Goal: Information Seeking & Learning: Learn about a topic

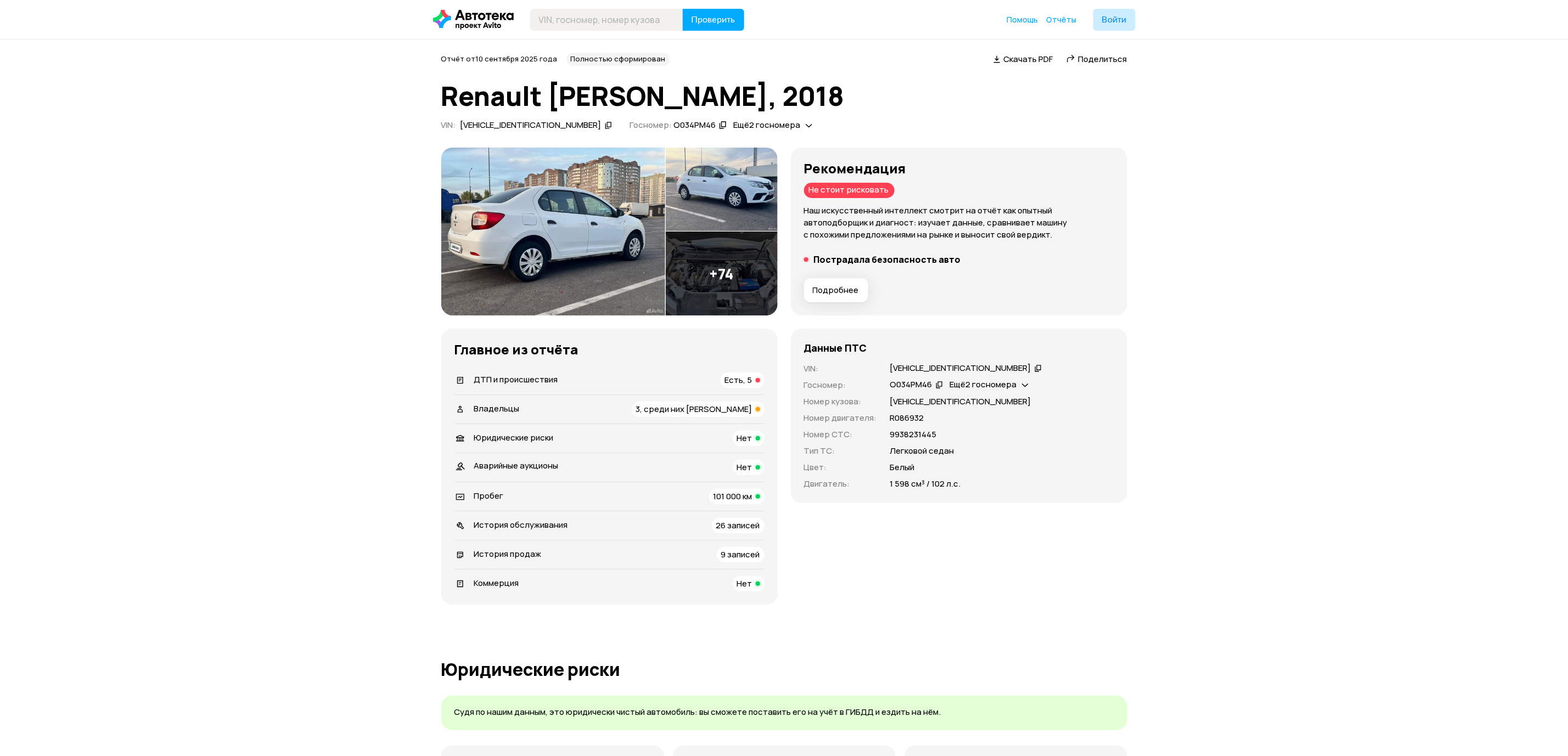
click at [690, 380] on div "ДТП и происшествия Есть, 5" at bounding box center [609, 380] width 310 height 16
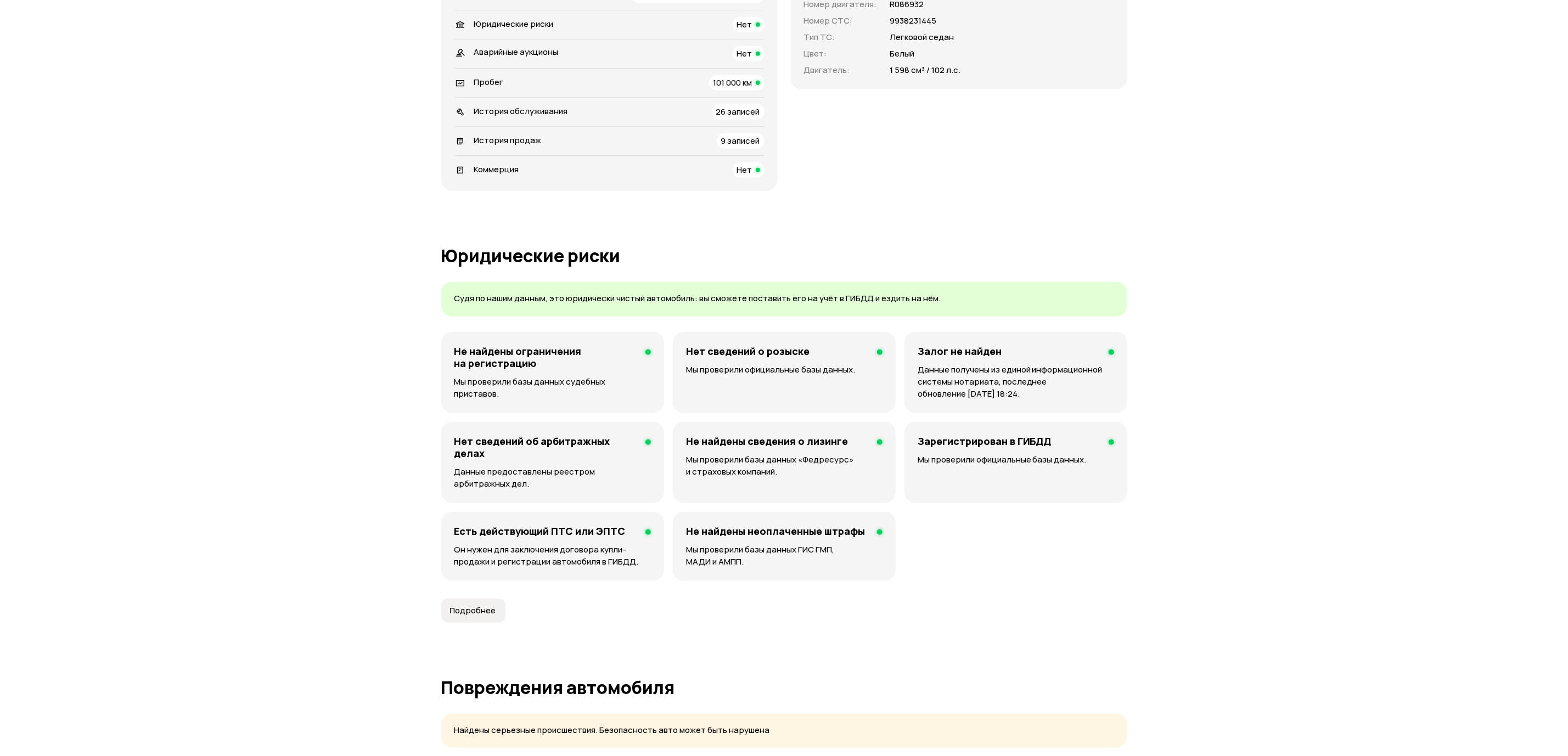
scroll to position [1093, 0]
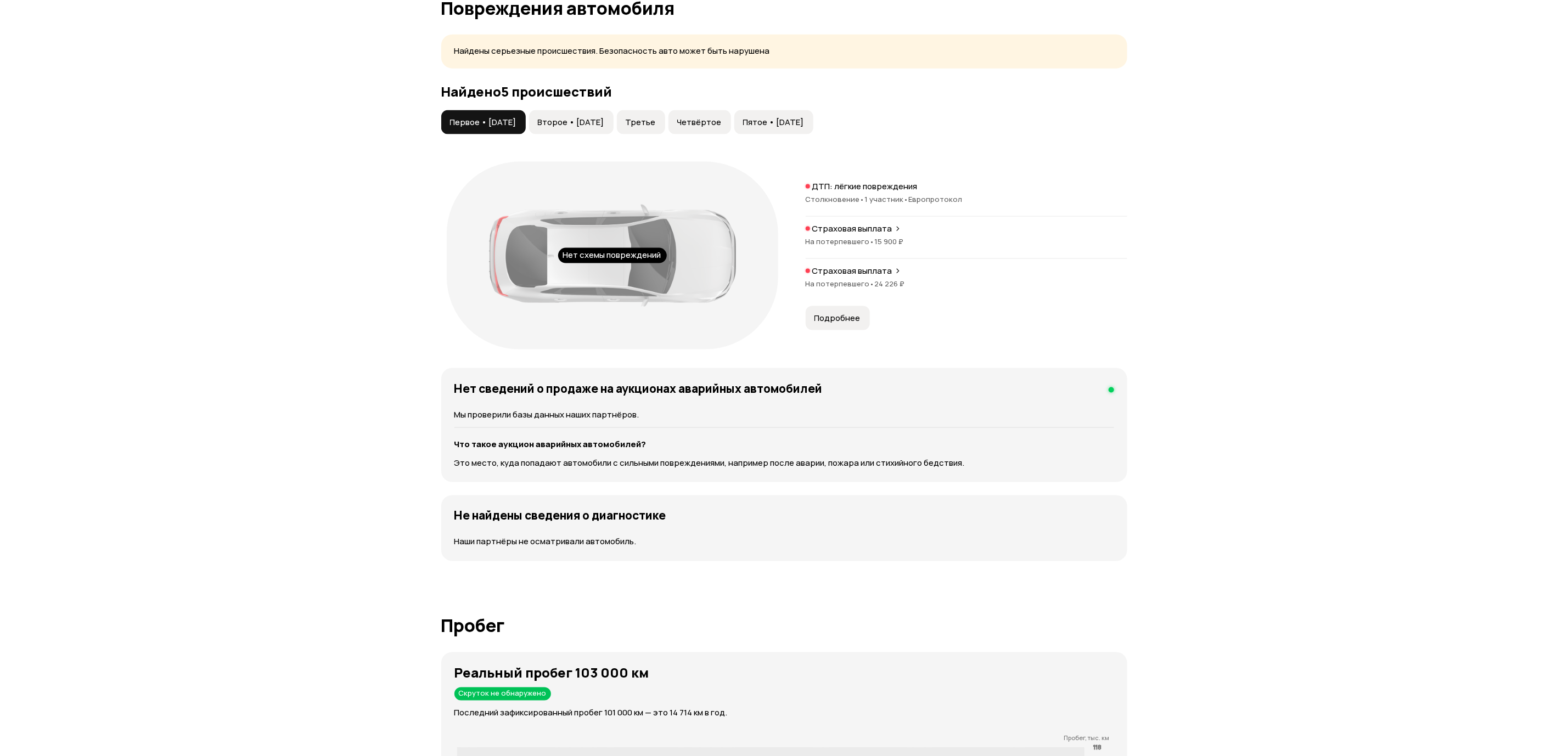
click at [843, 321] on span "Подробнее" at bounding box center [837, 318] width 46 height 11
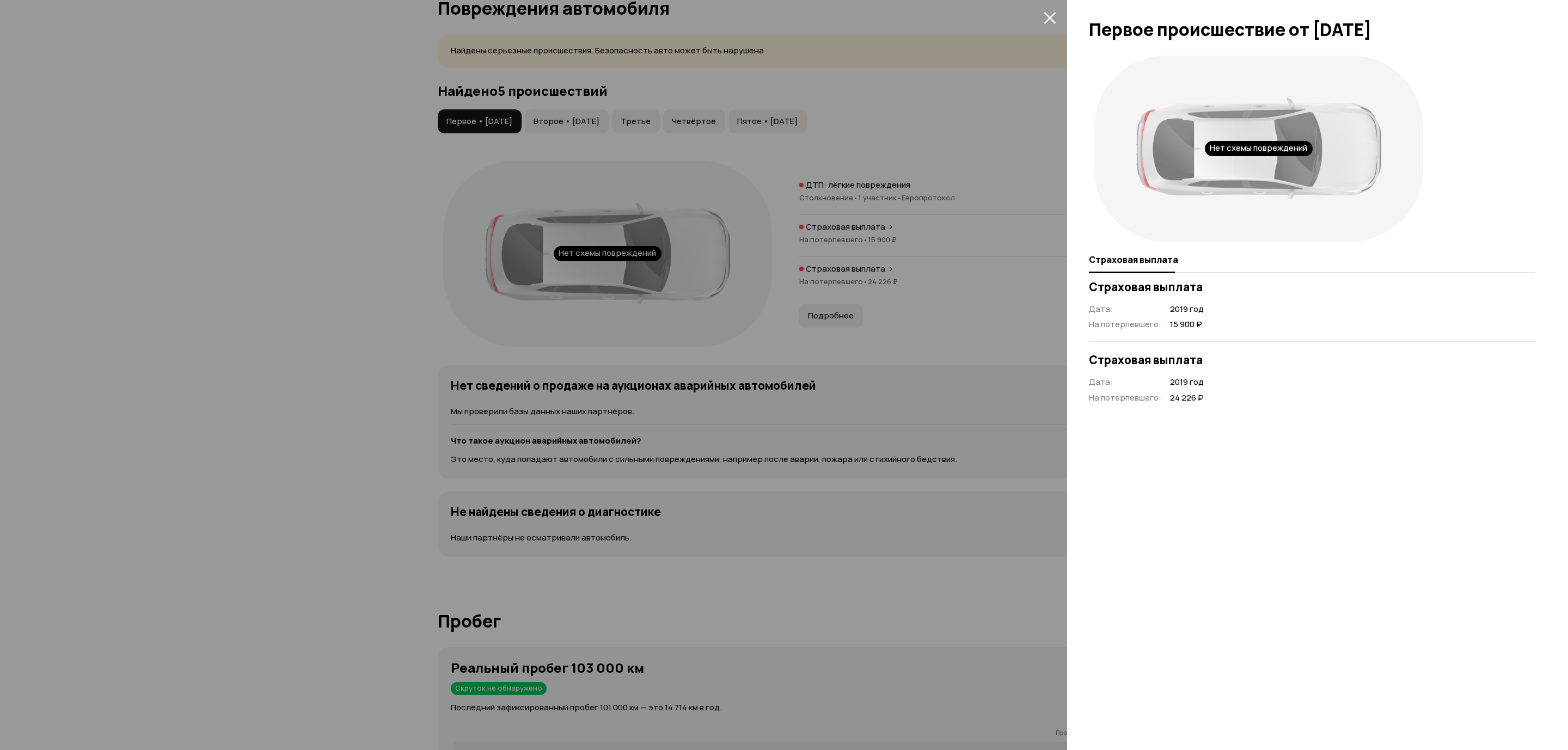
click at [1046, 16] on icon "закрыть" at bounding box center [1050, 18] width 12 height 12
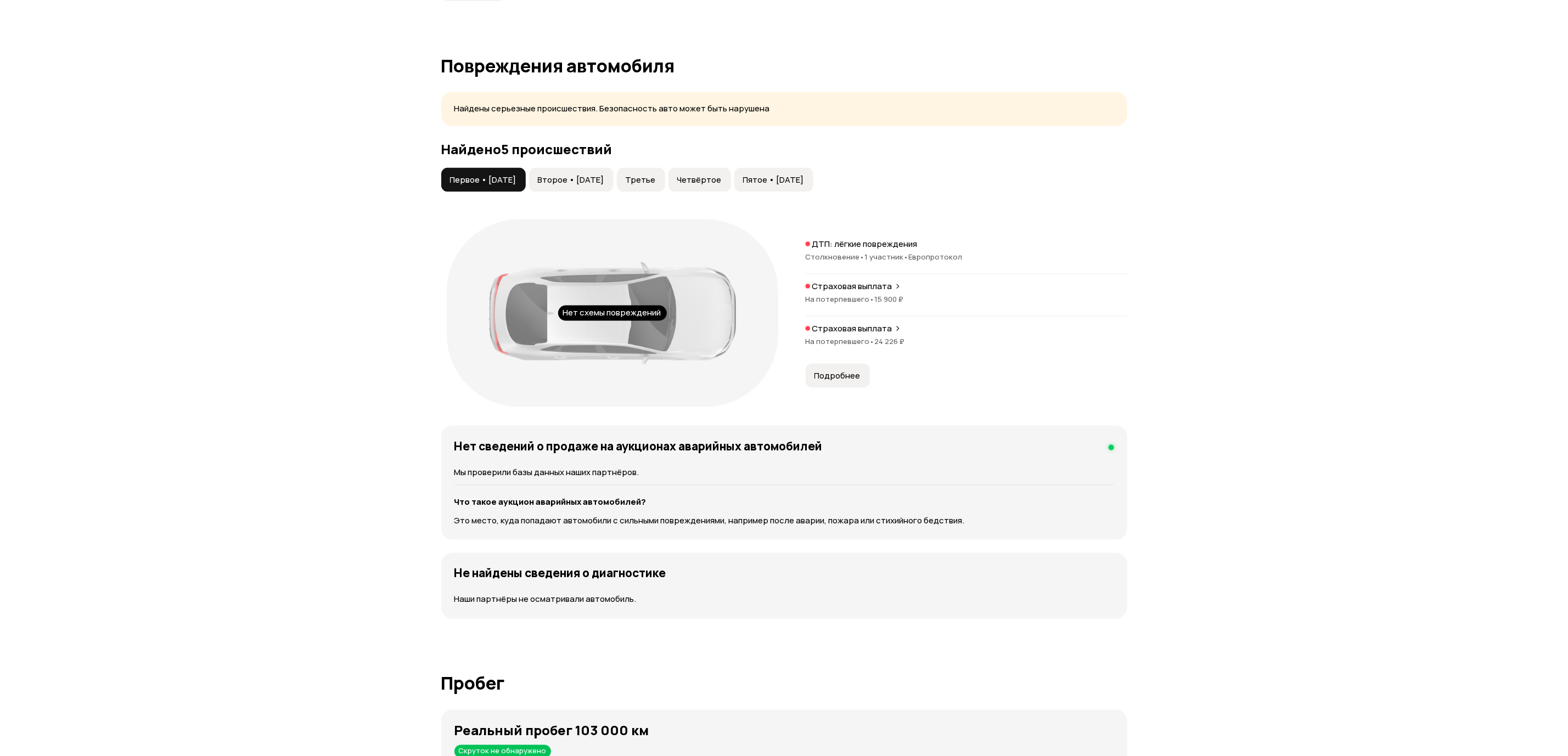
scroll to position [1340, 0]
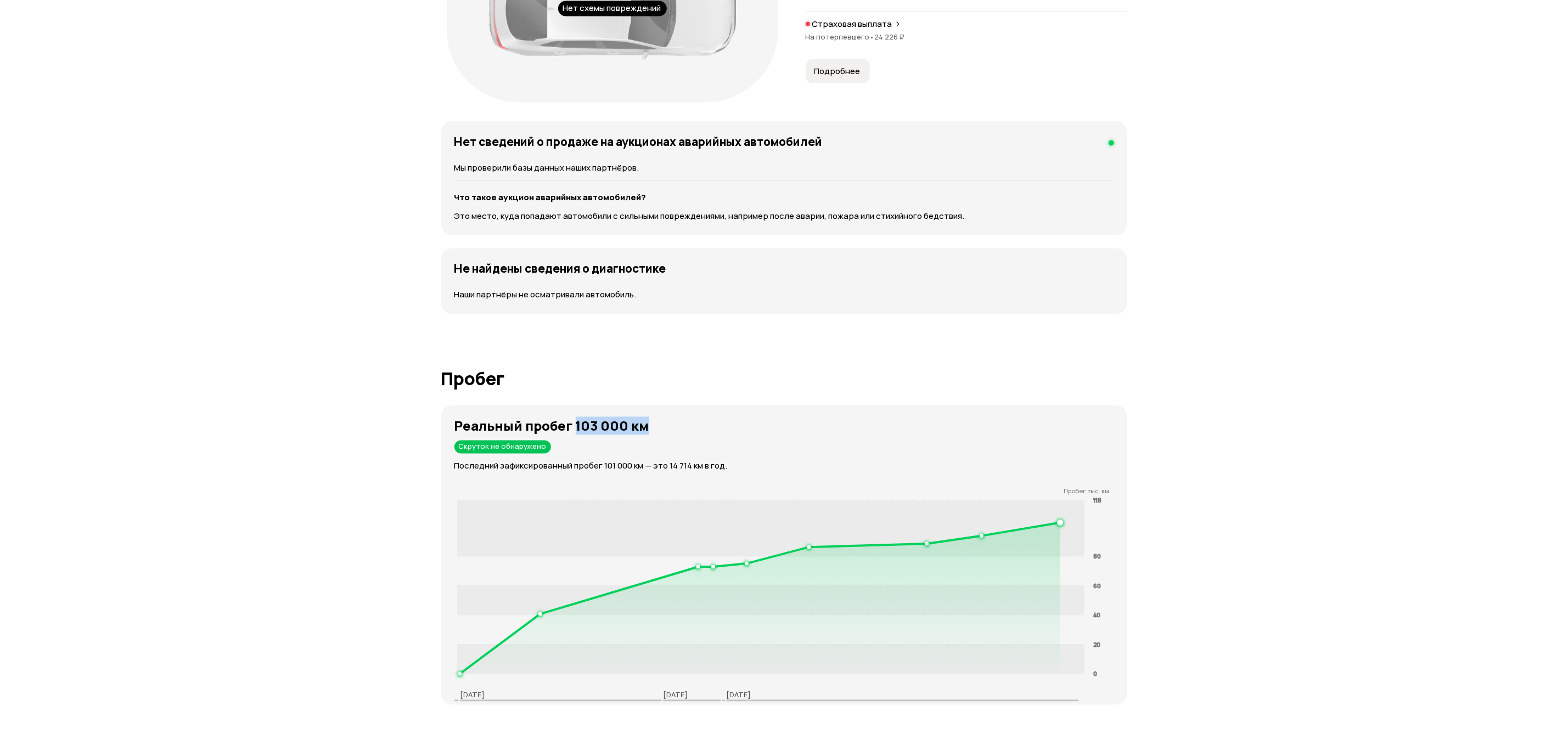
drag, startPoint x: 572, startPoint y: 430, endPoint x: 666, endPoint y: 428, distance: 94.0
click at [666, 428] on h3 "Реальный пробег 103 000 км" at bounding box center [791, 426] width 673 height 16
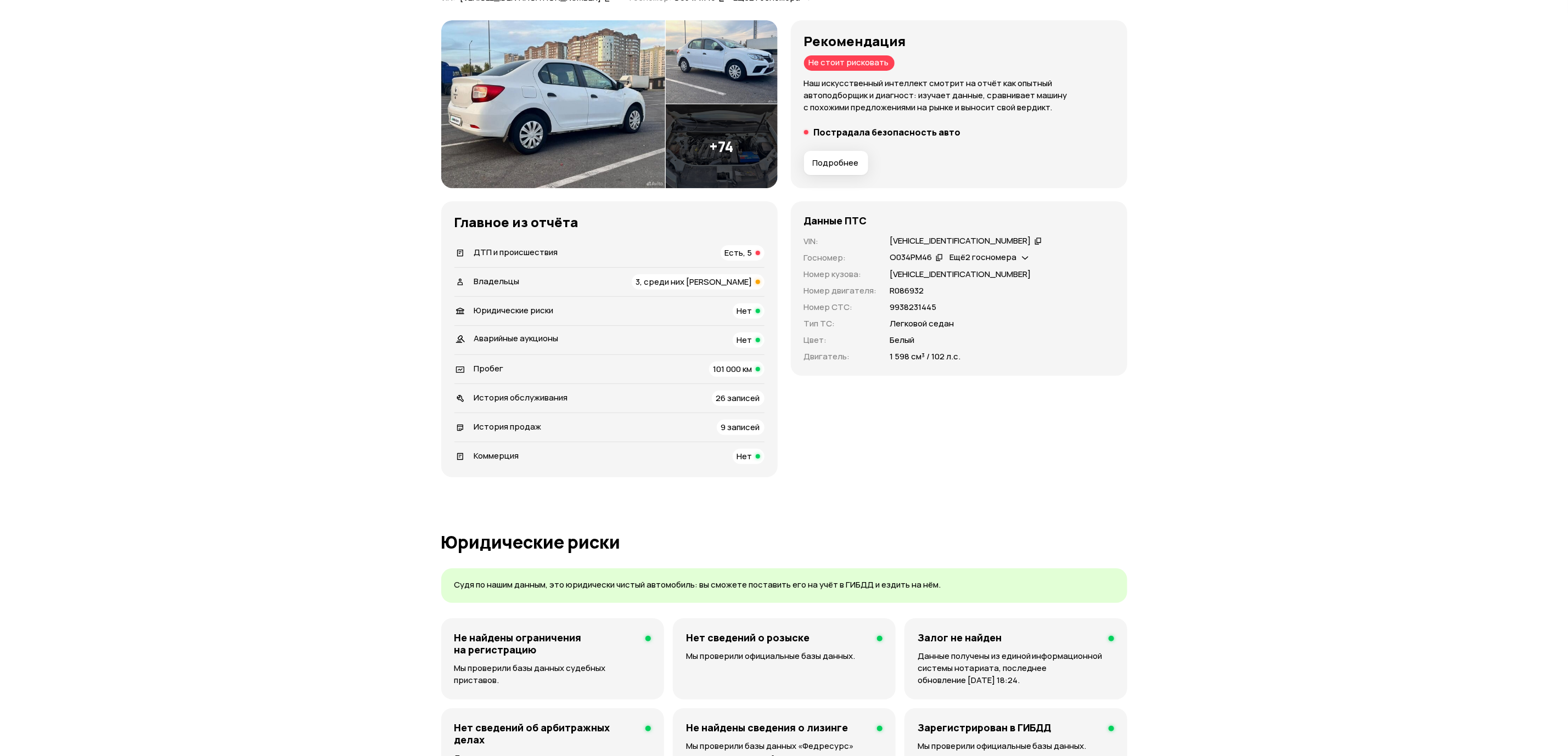
scroll to position [0, 0]
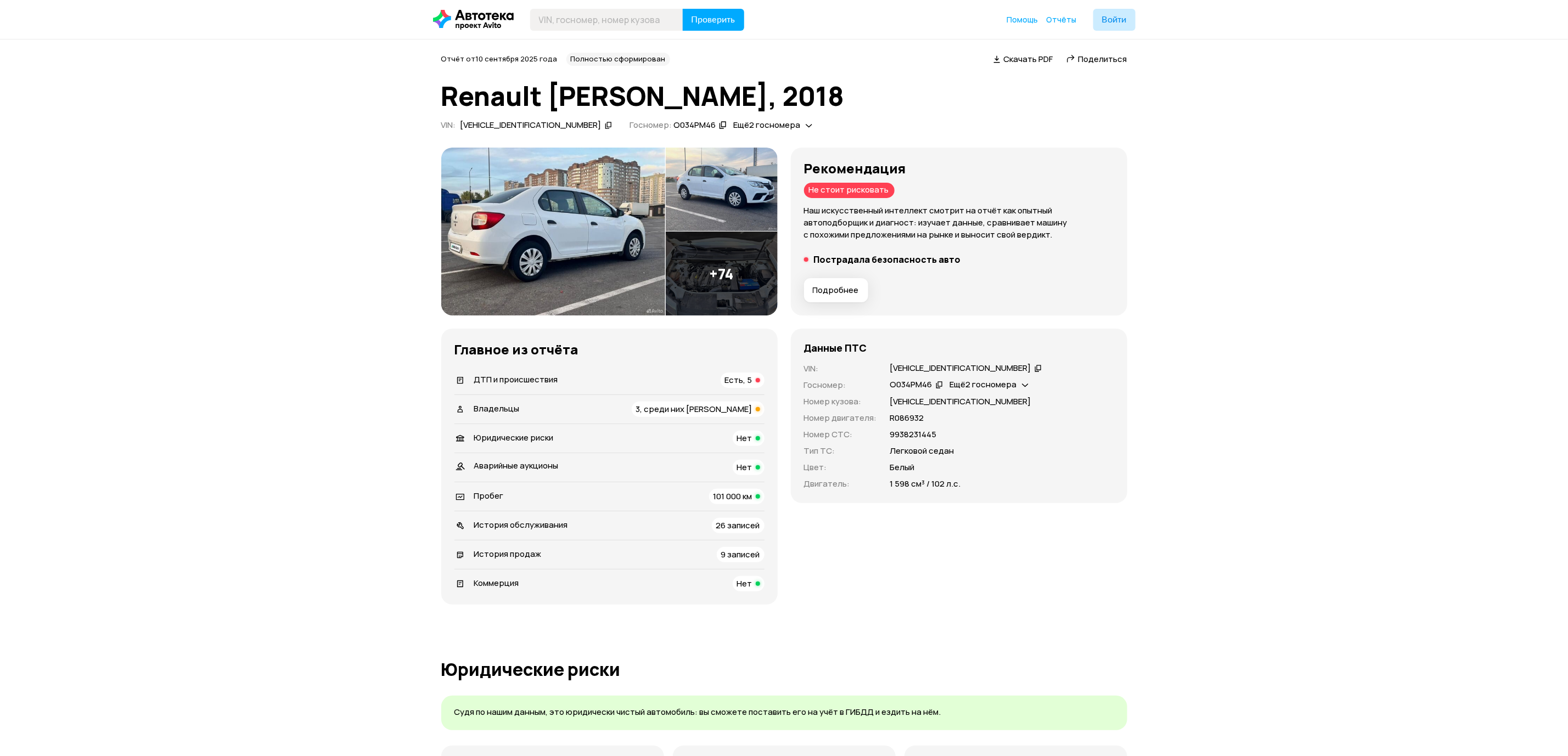
click at [1008, 55] on span "Скачать PDF" at bounding box center [1029, 59] width 50 height 12
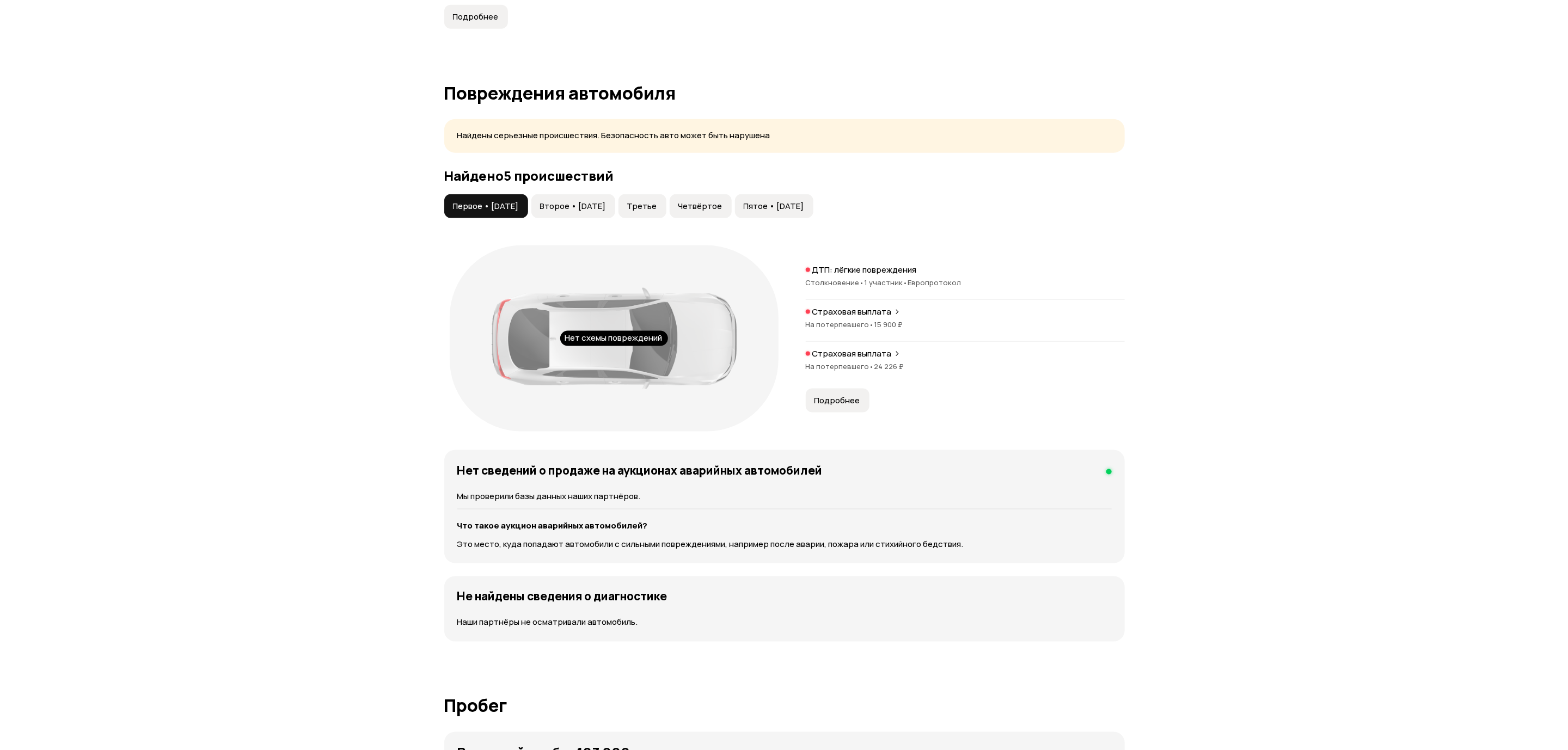
scroll to position [979, 0]
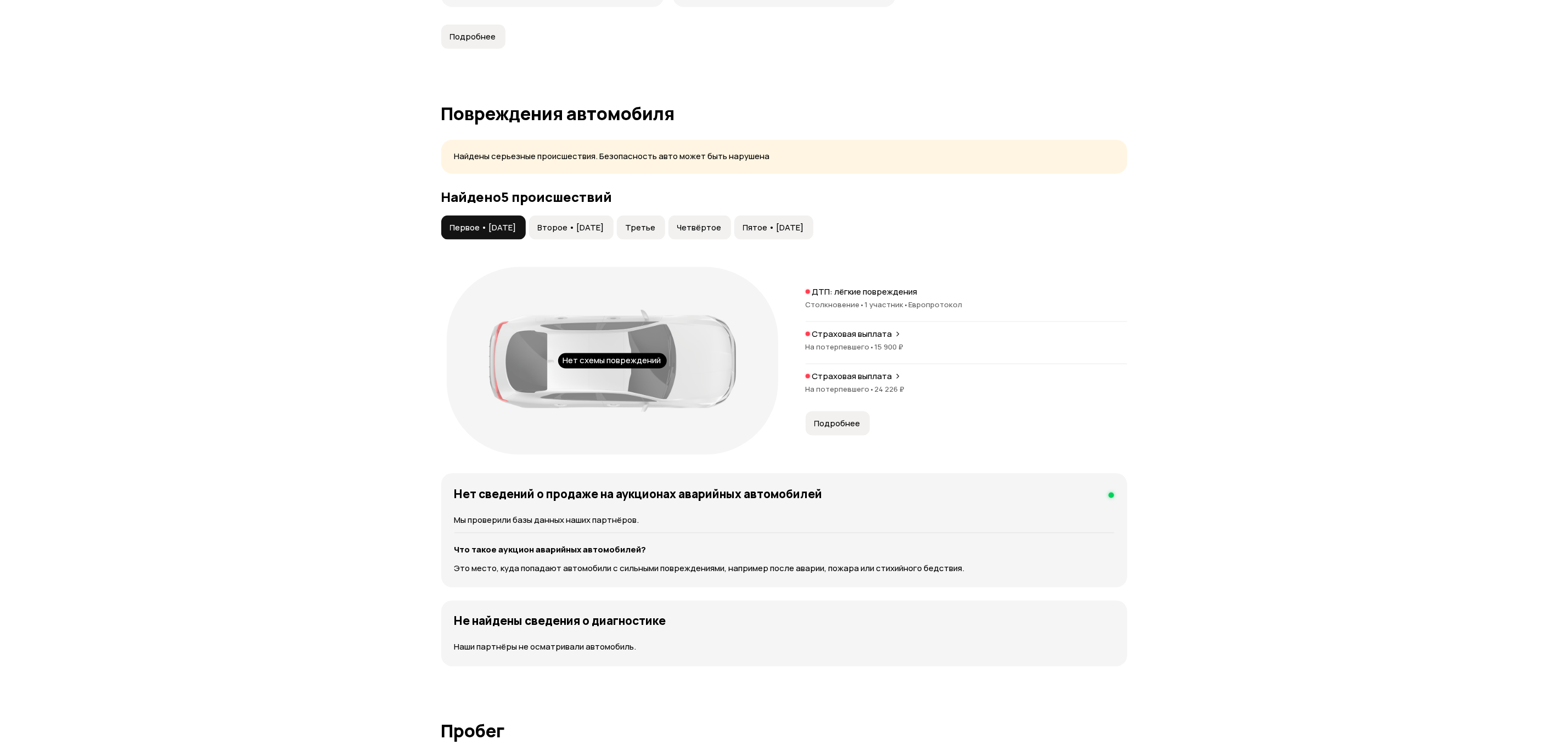
click at [575, 233] on span "Второе • [DATE]" at bounding box center [572, 227] width 67 height 11
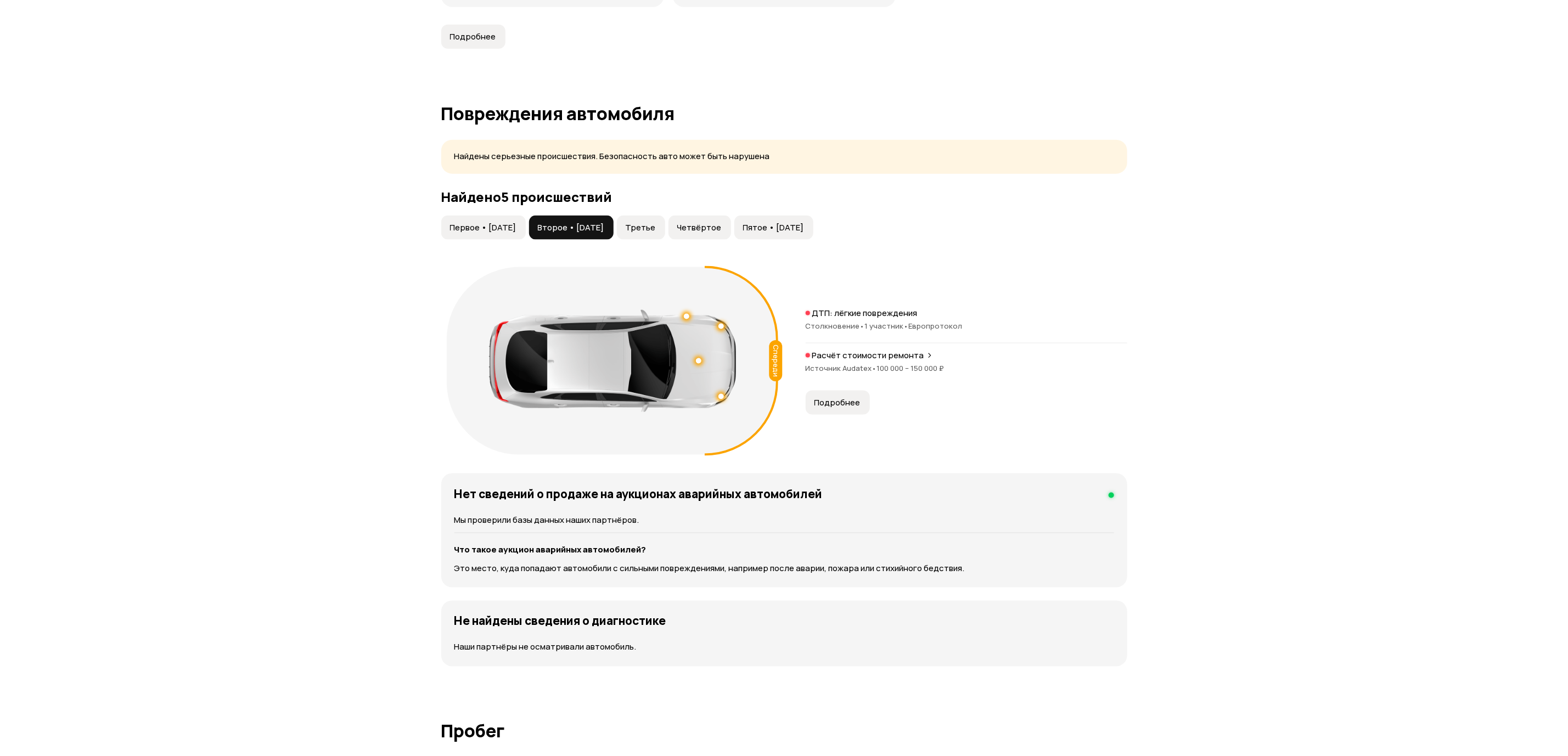
click at [666, 237] on button "Третье" at bounding box center [641, 227] width 48 height 24
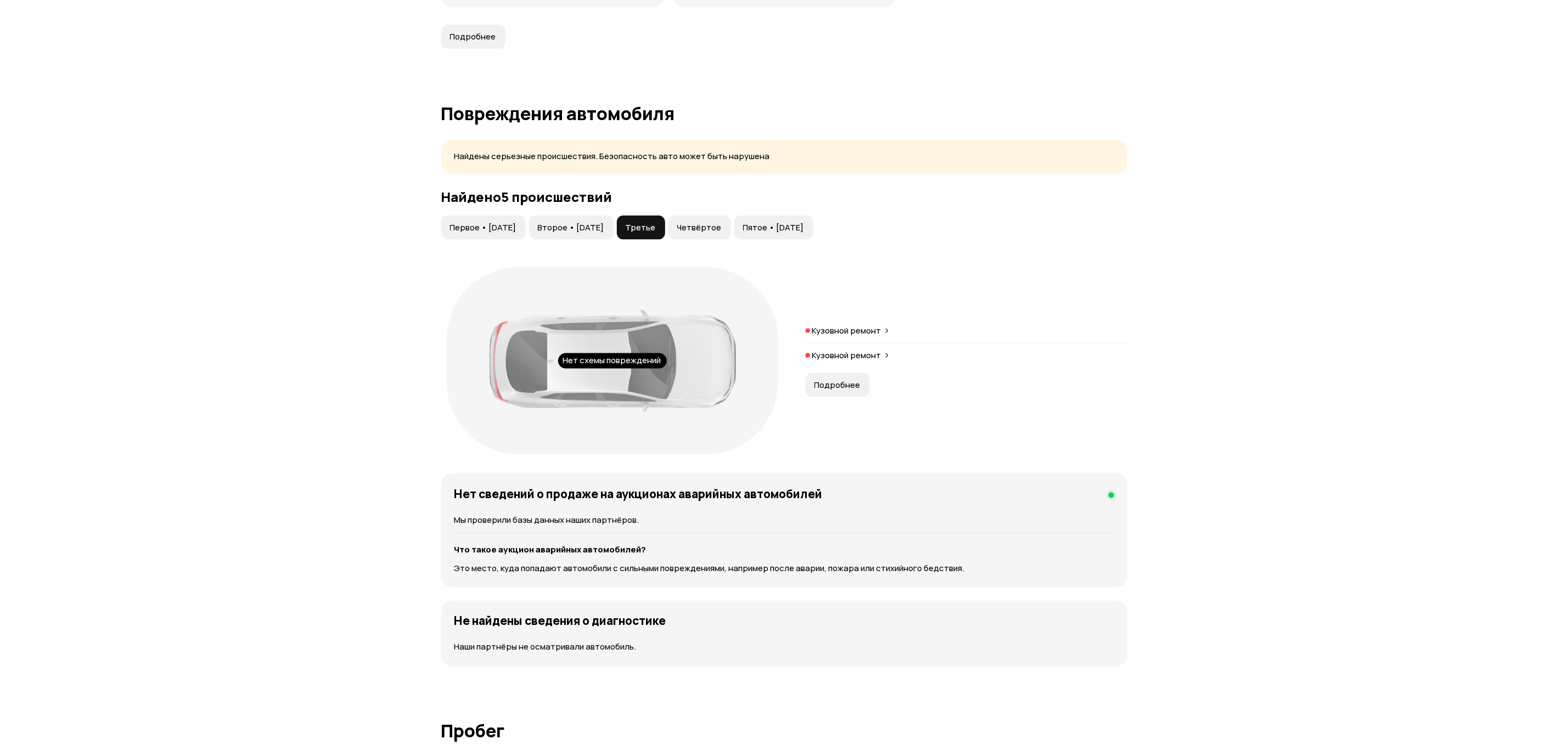
click at [721, 232] on span "Четвёртое" at bounding box center [699, 227] width 44 height 11
click at [804, 232] on span "Пятое • [DATE]" at bounding box center [774, 227] width 61 height 11
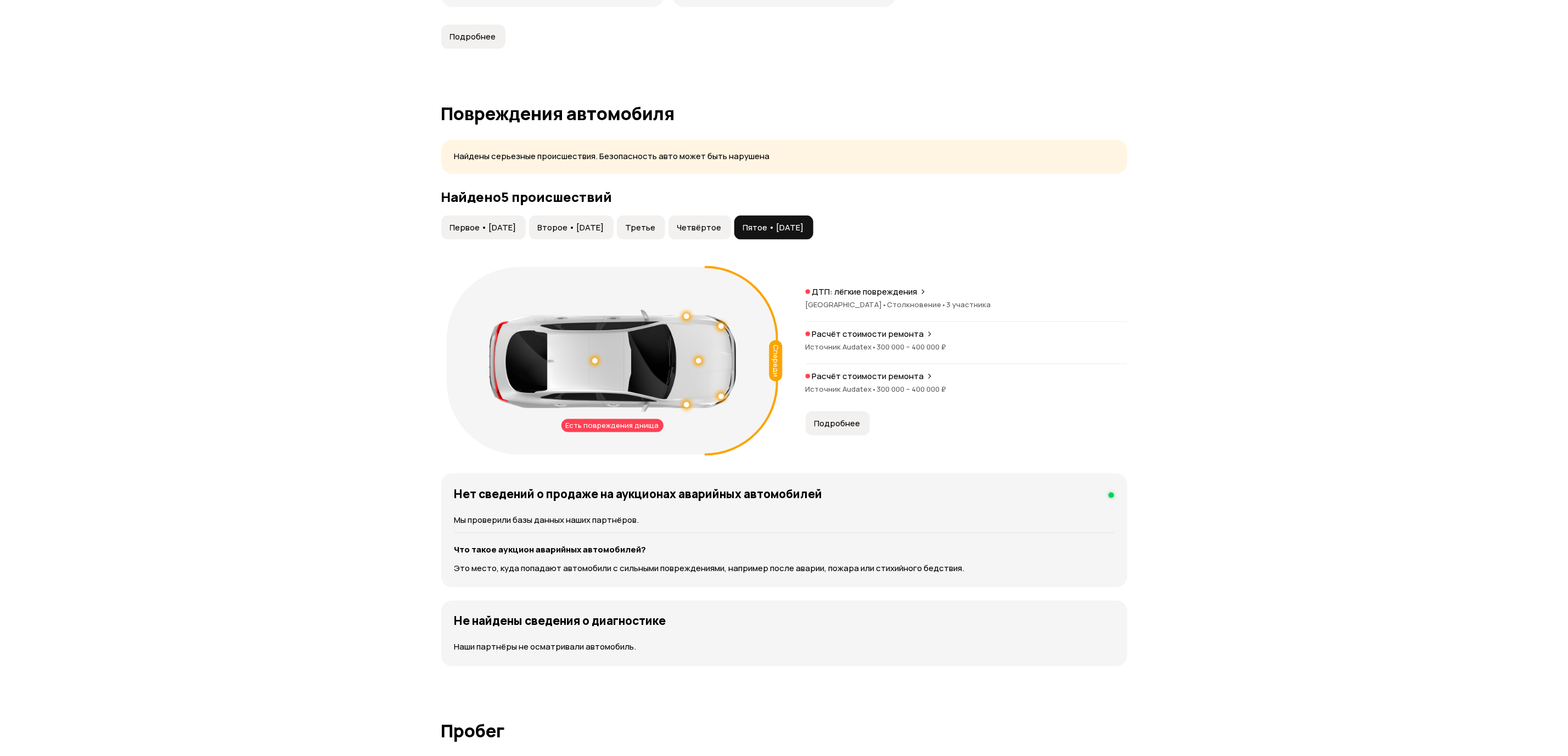
click at [721, 233] on span "Четвёртое" at bounding box center [699, 227] width 44 height 11
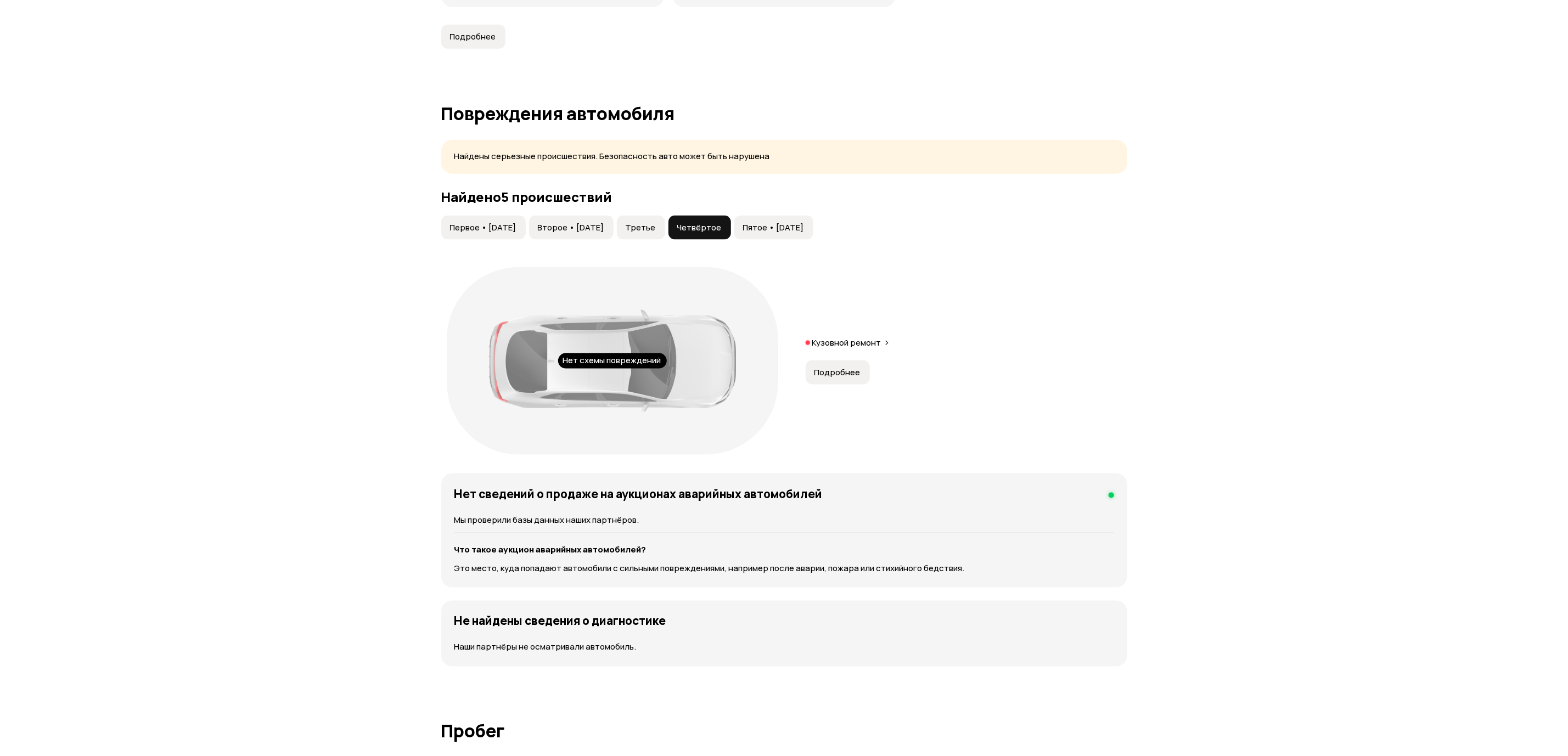
click at [804, 227] on span "Пятое • [DATE]" at bounding box center [774, 227] width 61 height 11
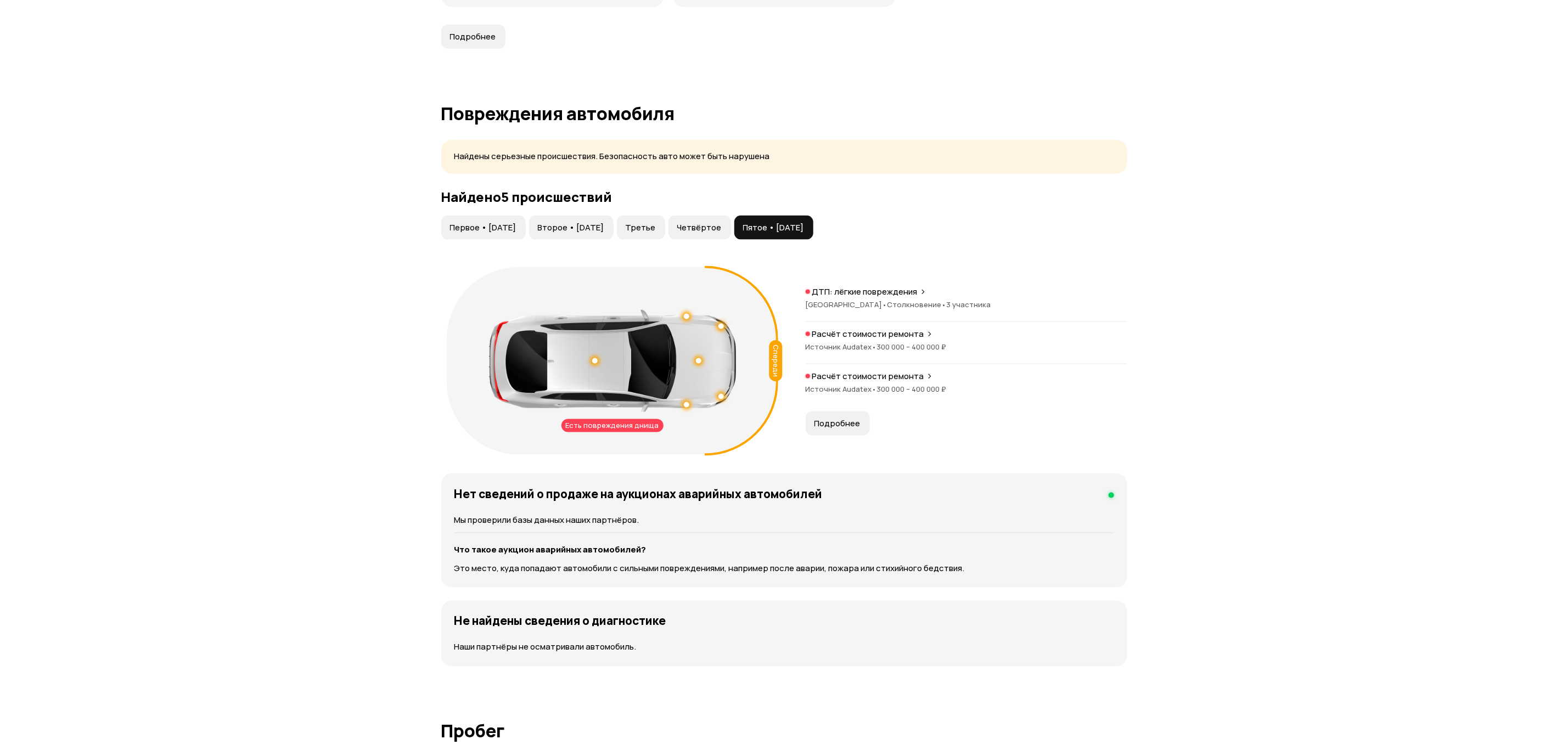
click at [823, 418] on button "Подробнее" at bounding box center [838, 423] width 64 height 24
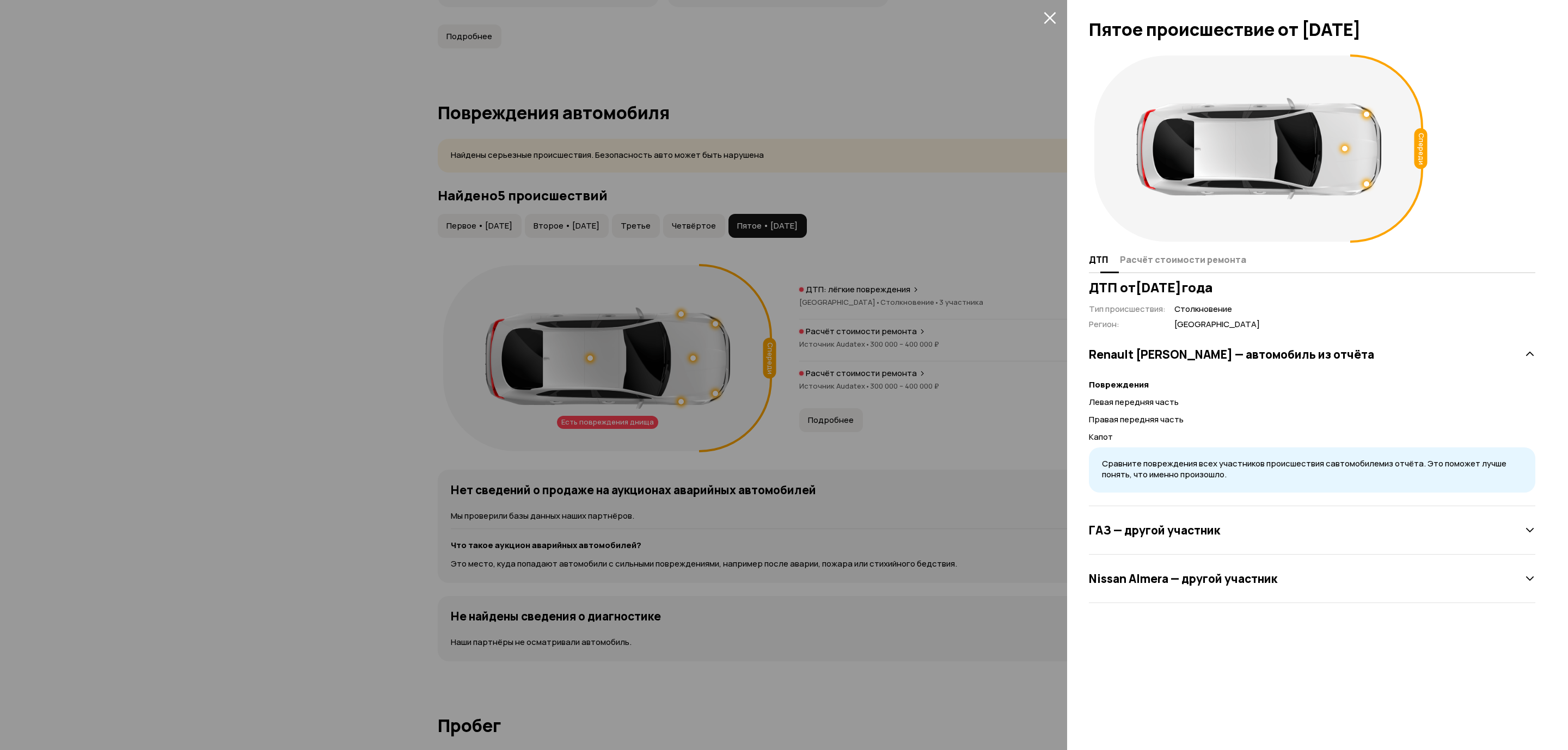
click at [1191, 259] on span "Расчёт стоимости ремонта" at bounding box center [1184, 259] width 126 height 11
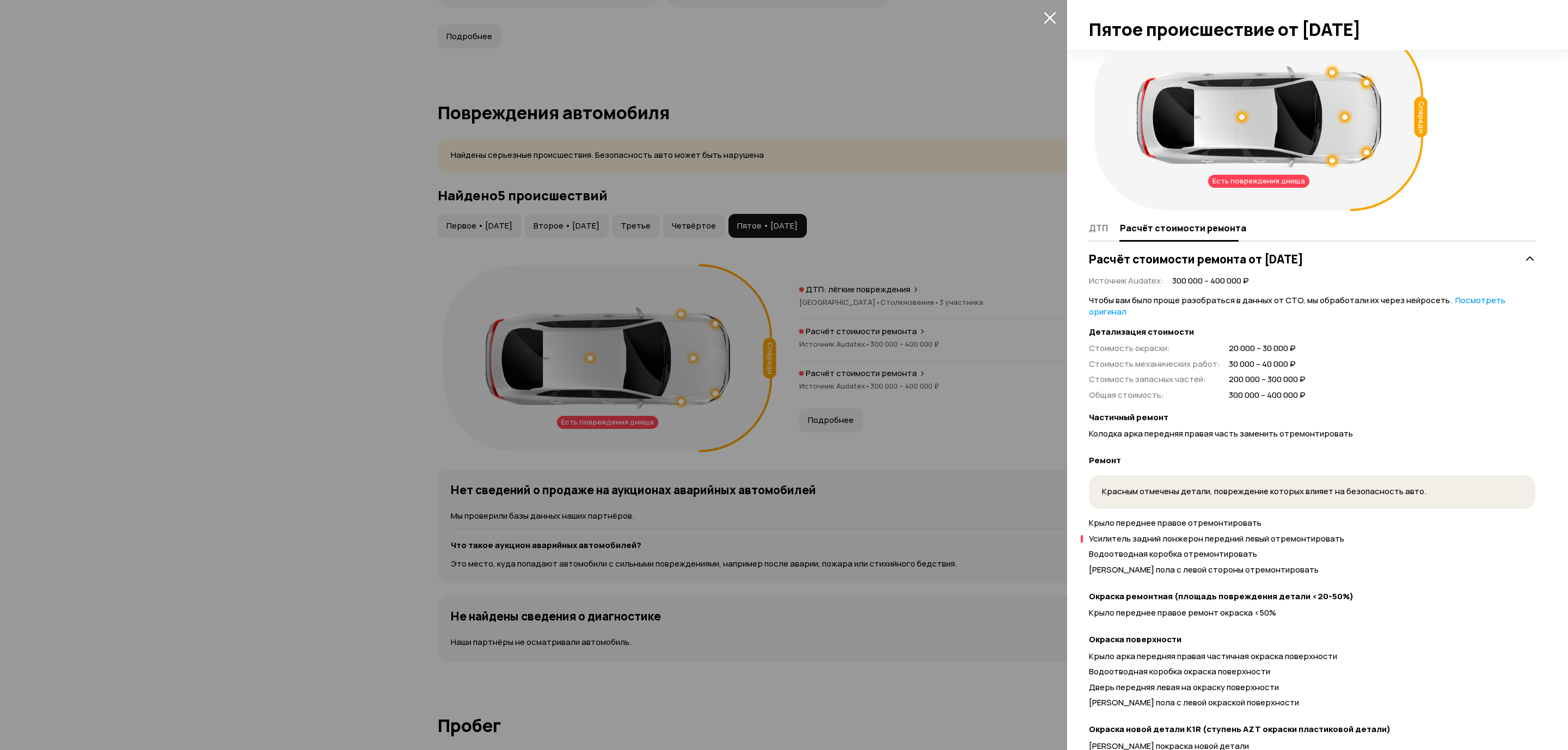
scroll to position [0, 0]
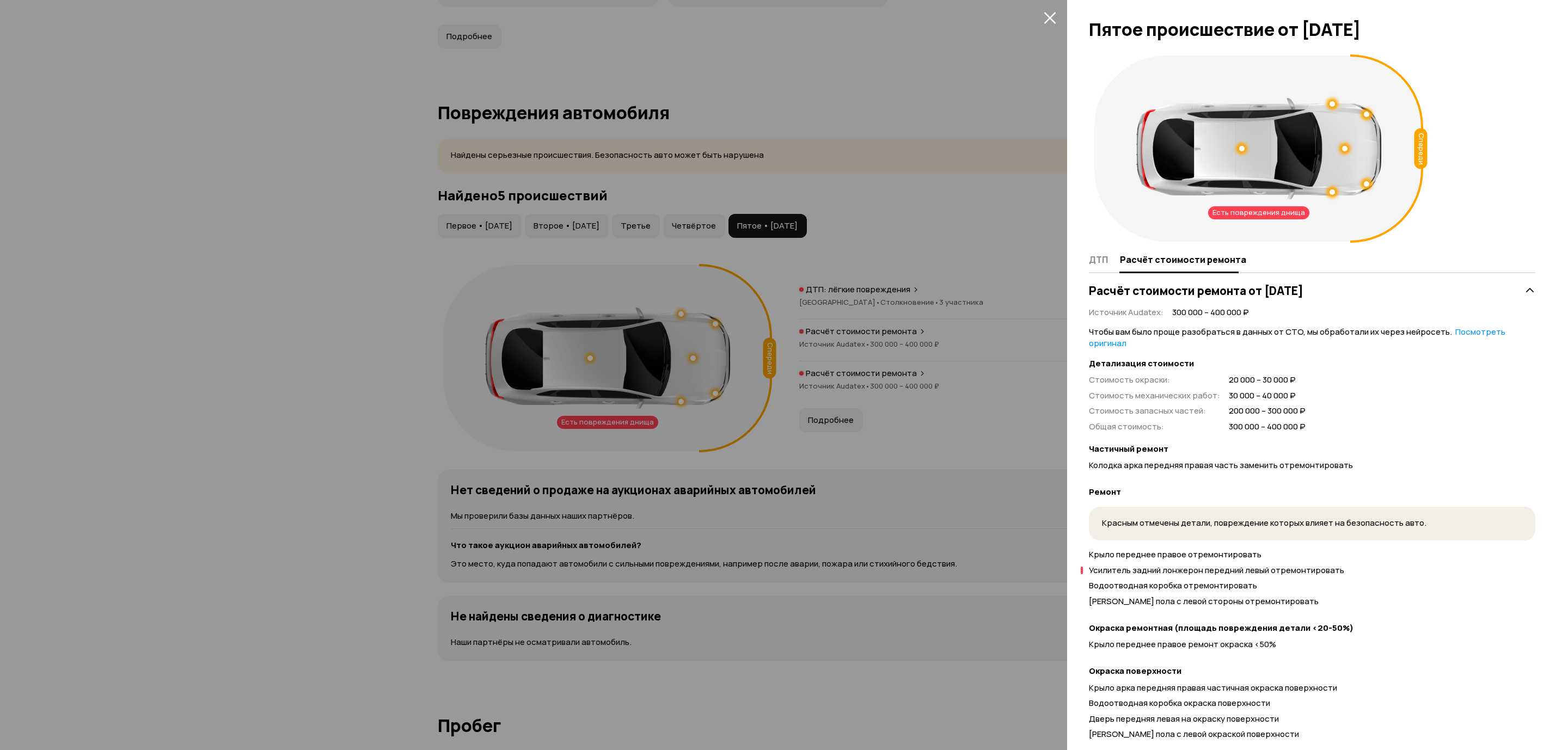
drag, startPoint x: 1212, startPoint y: 209, endPoint x: 1274, endPoint y: 214, distance: 62.2
click at [1274, 214] on div "Есть повреждения днища" at bounding box center [1258, 213] width 101 height 13
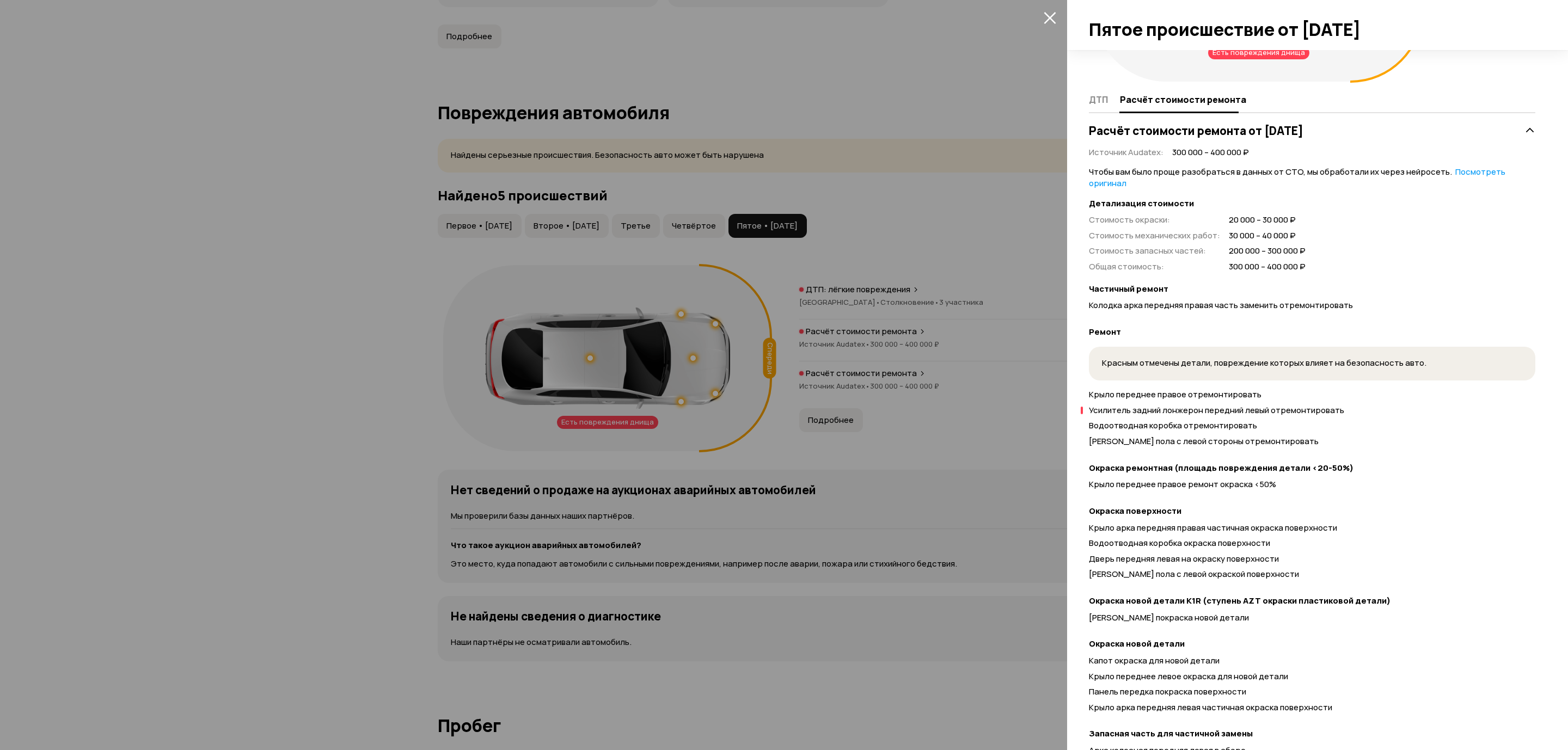
scroll to position [245, 0]
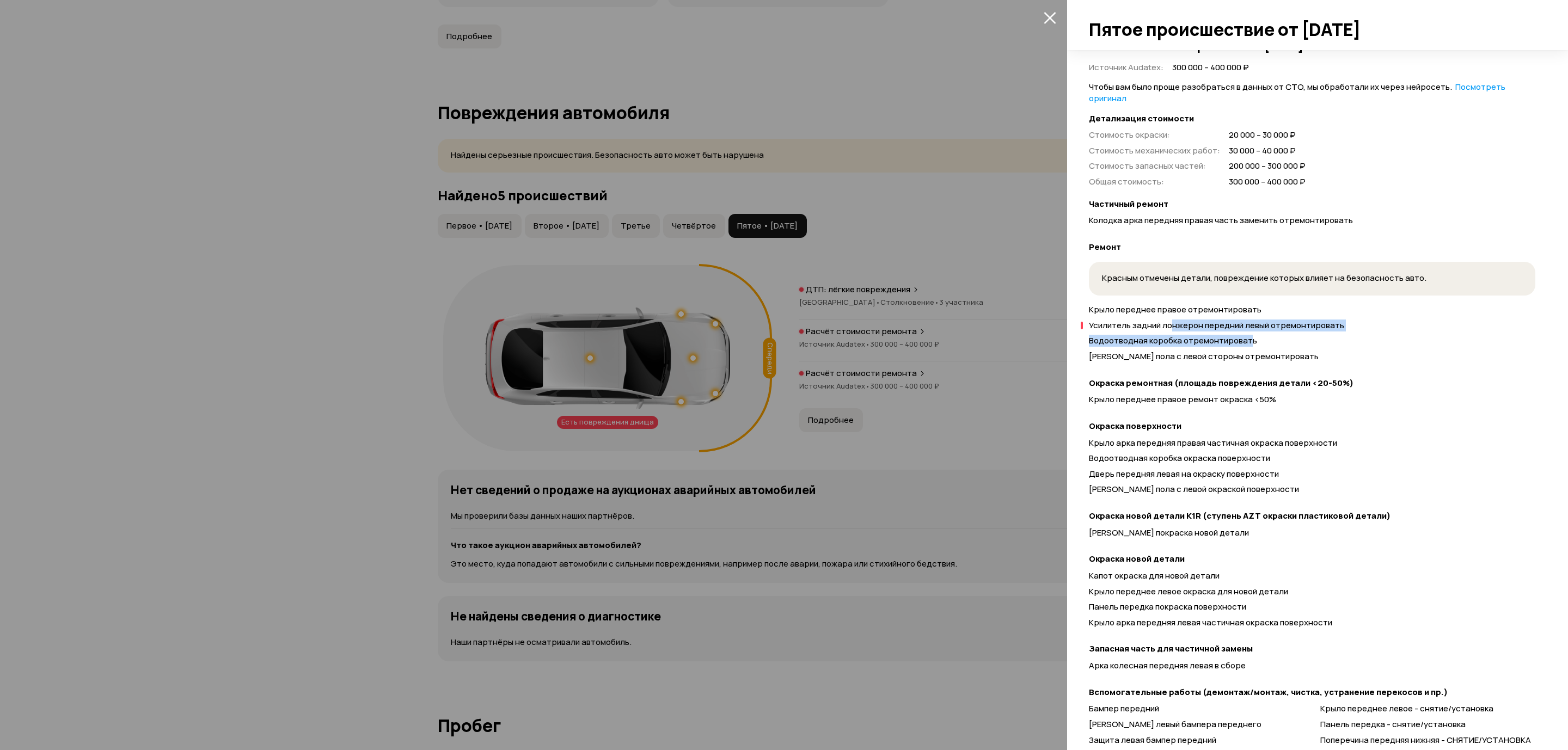
drag, startPoint x: 1173, startPoint y: 327, endPoint x: 1247, endPoint y: 333, distance: 74.2
click at [1247, 333] on div "Крыло переднее правое отремонтировать Усилитель задний лонжерон передний левый …" at bounding box center [1313, 335] width 447 height 62
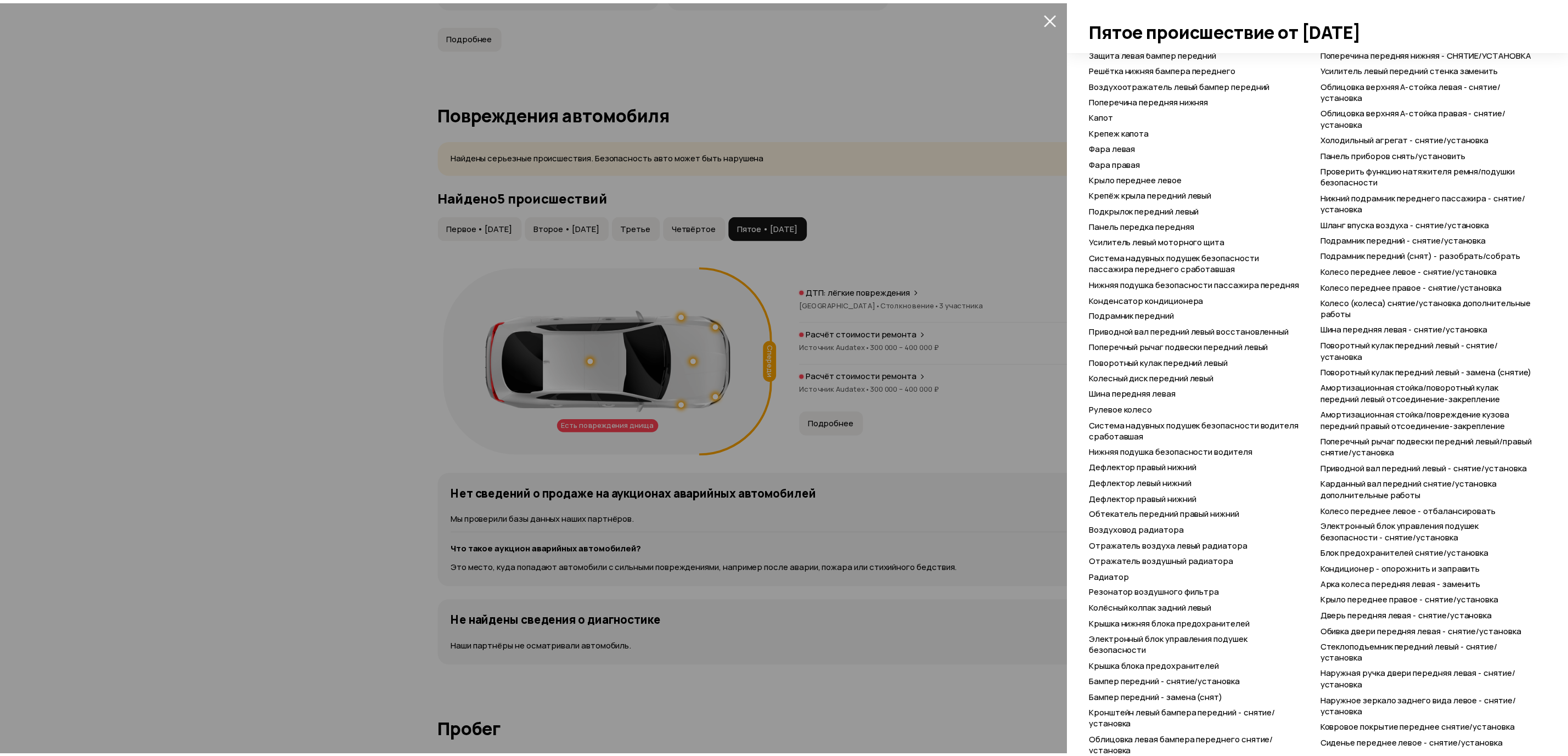
scroll to position [1156, 0]
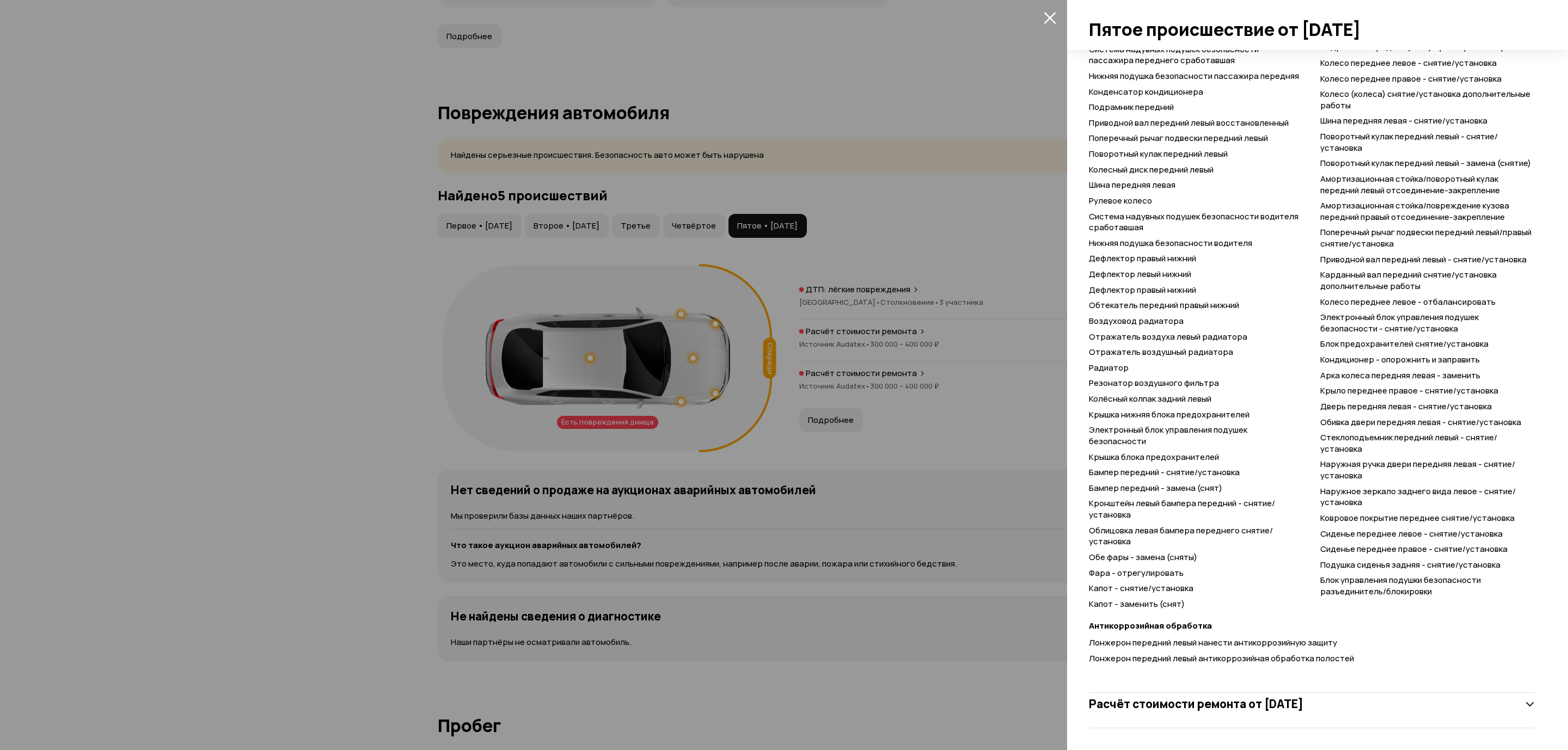
click at [943, 402] on div at bounding box center [784, 375] width 1568 height 750
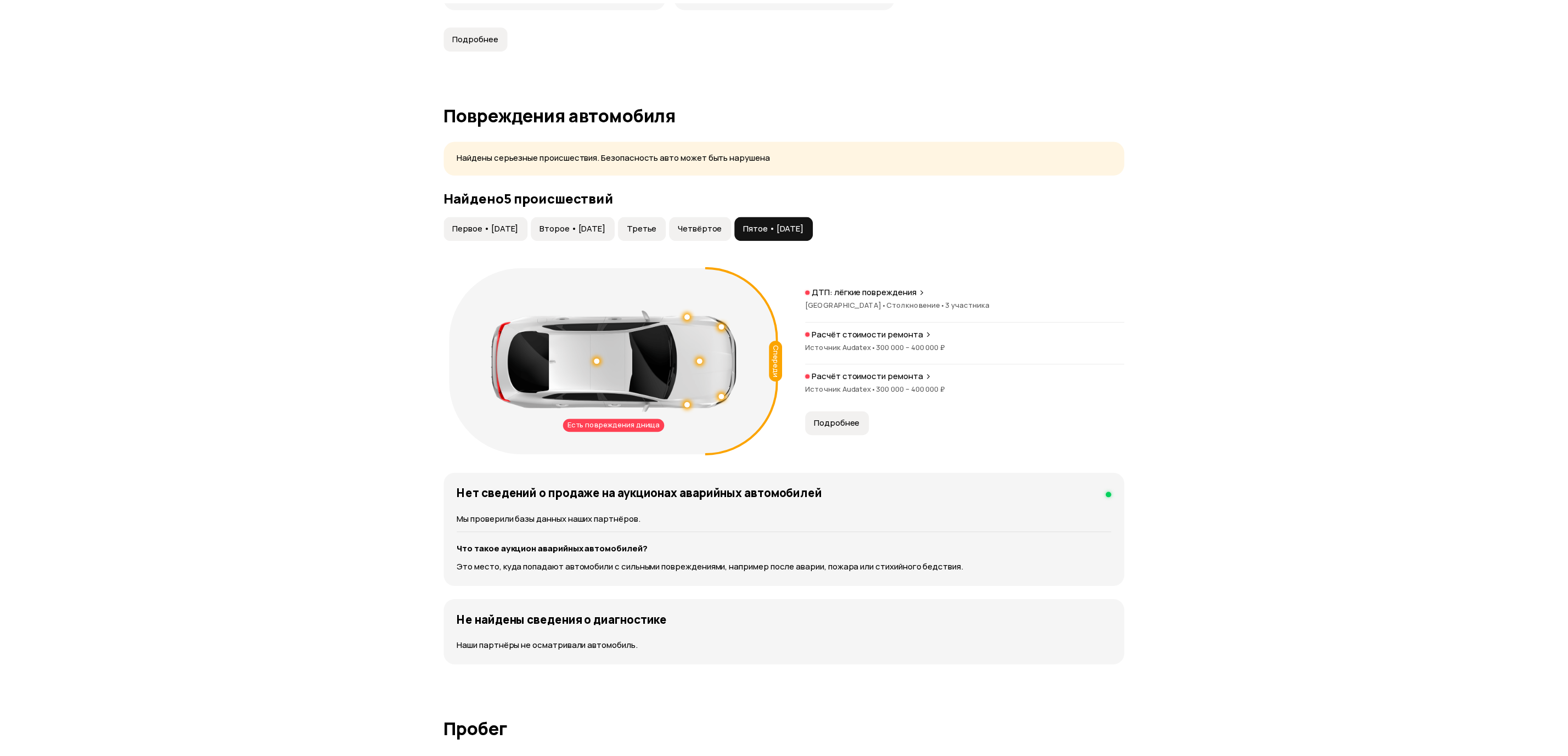
scroll to position [0, 0]
click at [721, 231] on span "Четвёртое" at bounding box center [699, 227] width 44 height 11
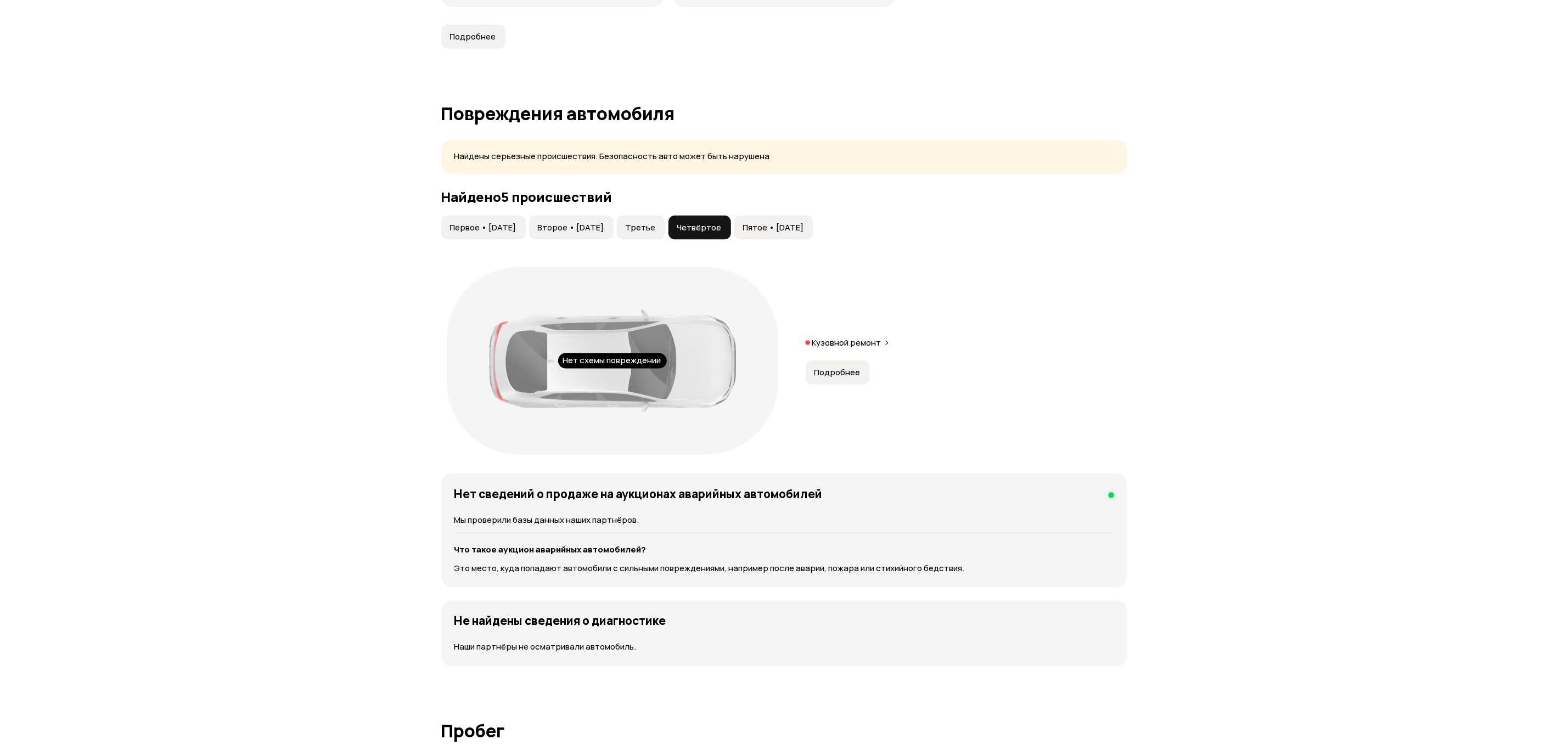
click at [655, 224] on button "Третье" at bounding box center [641, 227] width 48 height 24
click at [604, 224] on span "Второе • [DATE]" at bounding box center [572, 227] width 67 height 11
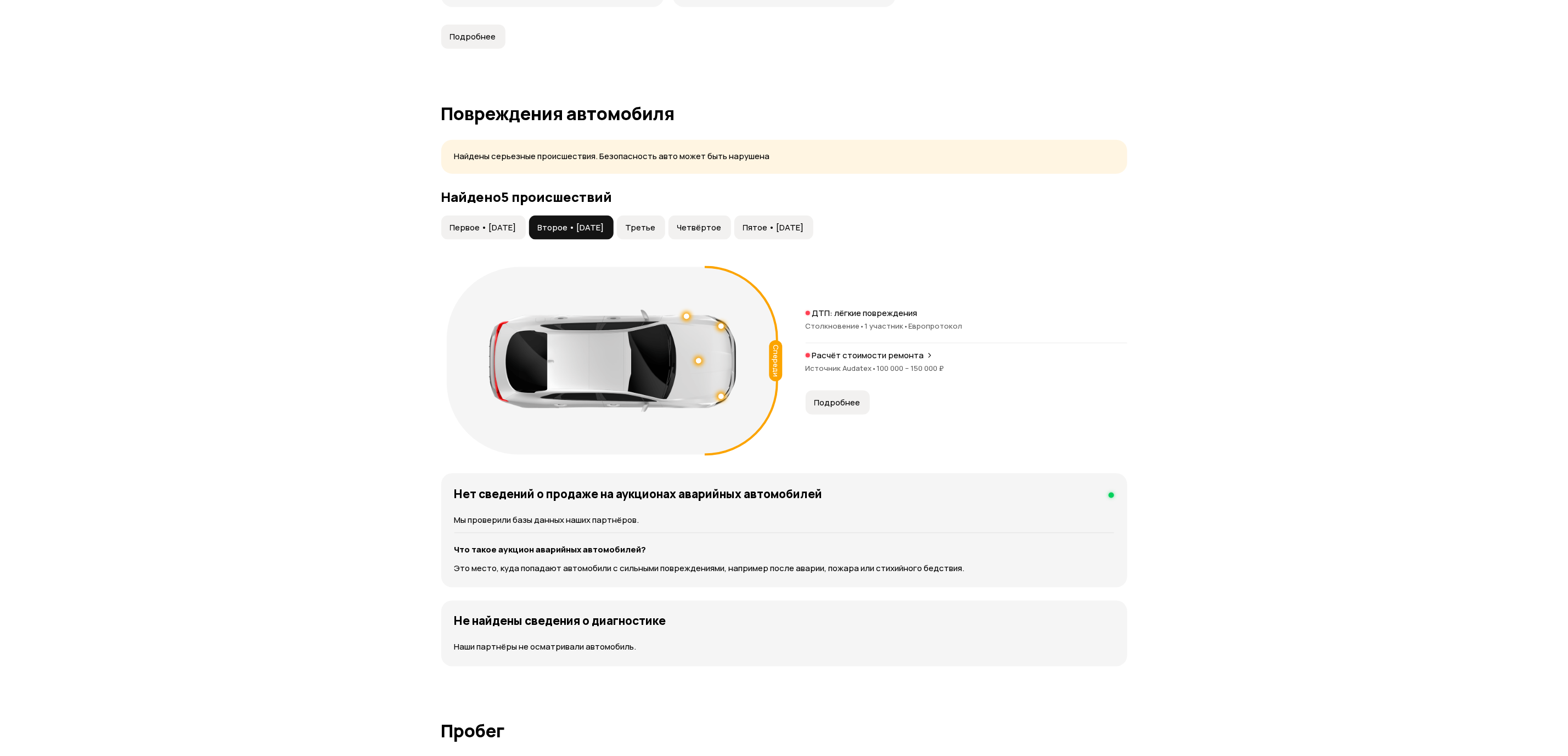
click at [512, 227] on span "Первое • [DATE]" at bounding box center [484, 227] width 67 height 11
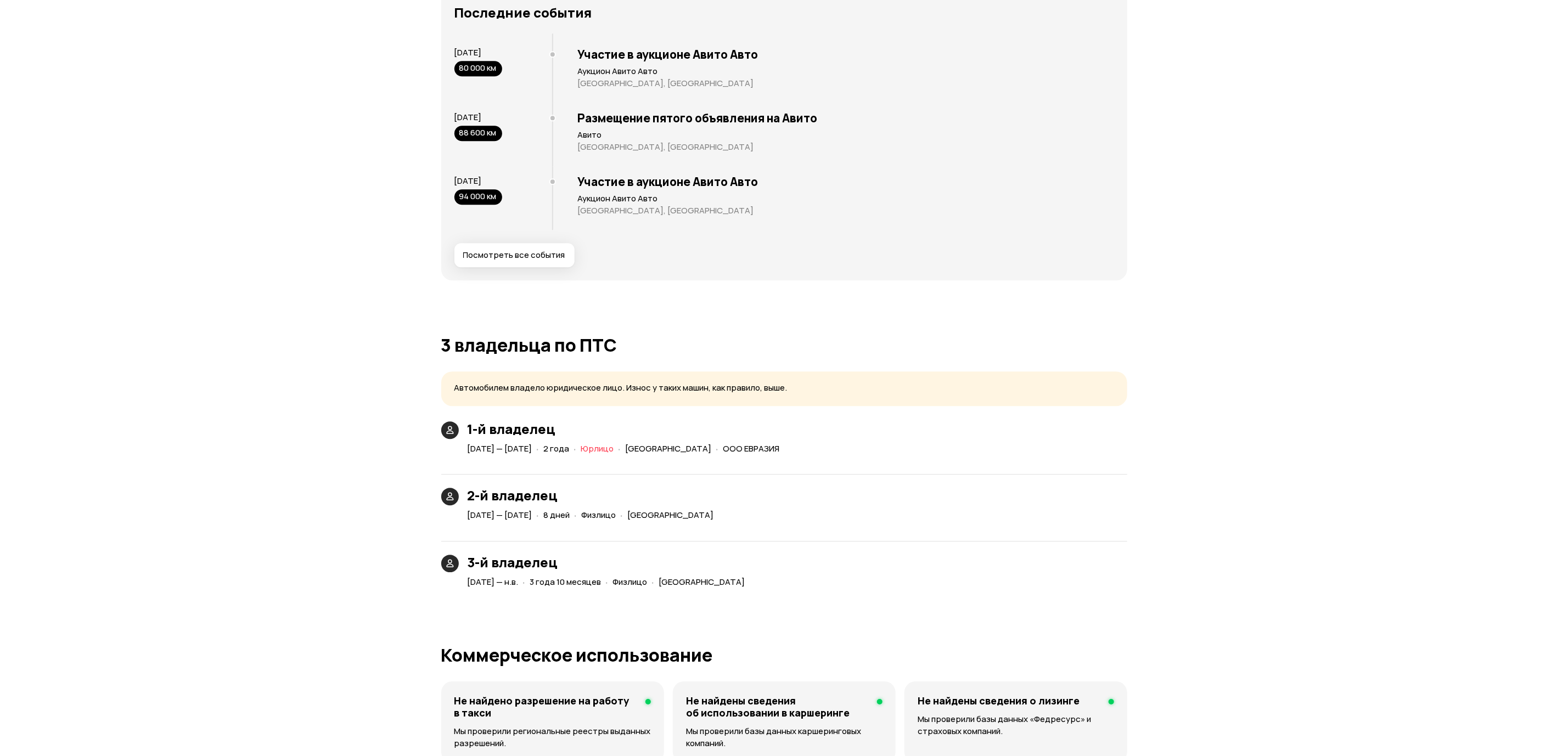
scroll to position [2173, 0]
drag, startPoint x: 883, startPoint y: 454, endPoint x: 809, endPoint y: 451, distance: 74.1
click at [809, 451] on div "1-й владелец [DATE] — [DATE] · 2 года · Юрлицо · [GEOGRAPHIC_DATA] · ООО ЕВРАЗИЯ" at bounding box center [784, 441] width 686 height 36
copy span "ООО ЕВРАЗИЯ"
